Goal: Task Accomplishment & Management: Manage account settings

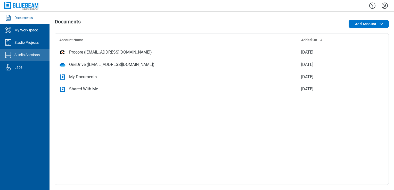
click at [18, 57] on div "Studio Sessions" at bounding box center [26, 54] width 25 height 5
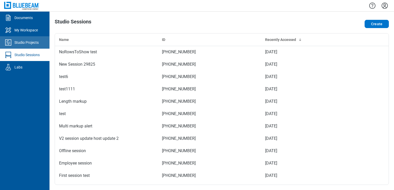
click at [26, 41] on div "Studio Projects" at bounding box center [26, 42] width 24 height 5
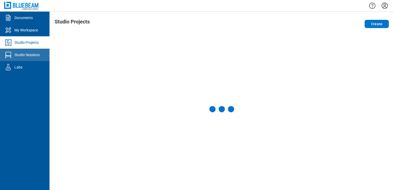
click at [22, 54] on div "Studio Sessions" at bounding box center [26, 54] width 25 height 5
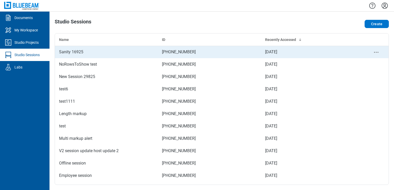
click at [106, 48] on td "Sanity 16925" at bounding box center [106, 52] width 103 height 12
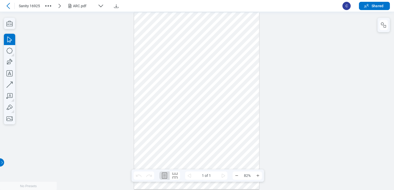
click at [8, 8] on icon at bounding box center [8, 6] width 6 height 6
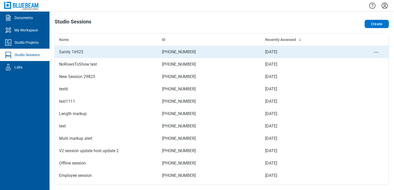
click at [60, 50] on div "Sanity 16925" at bounding box center [106, 52] width 95 height 6
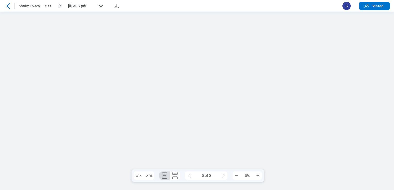
click at [6, 7] on icon at bounding box center [8, 6] width 6 height 6
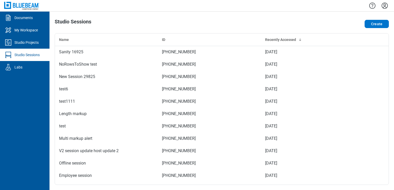
click at [383, 4] on icon "Settings" at bounding box center [385, 6] width 8 height 8
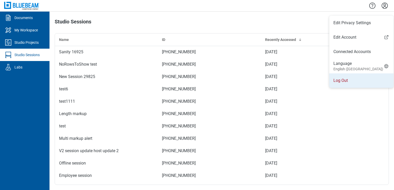
click at [342, 78] on li "Log Out" at bounding box center [361, 80] width 64 height 14
